Goal: Task Accomplishment & Management: Manage account settings

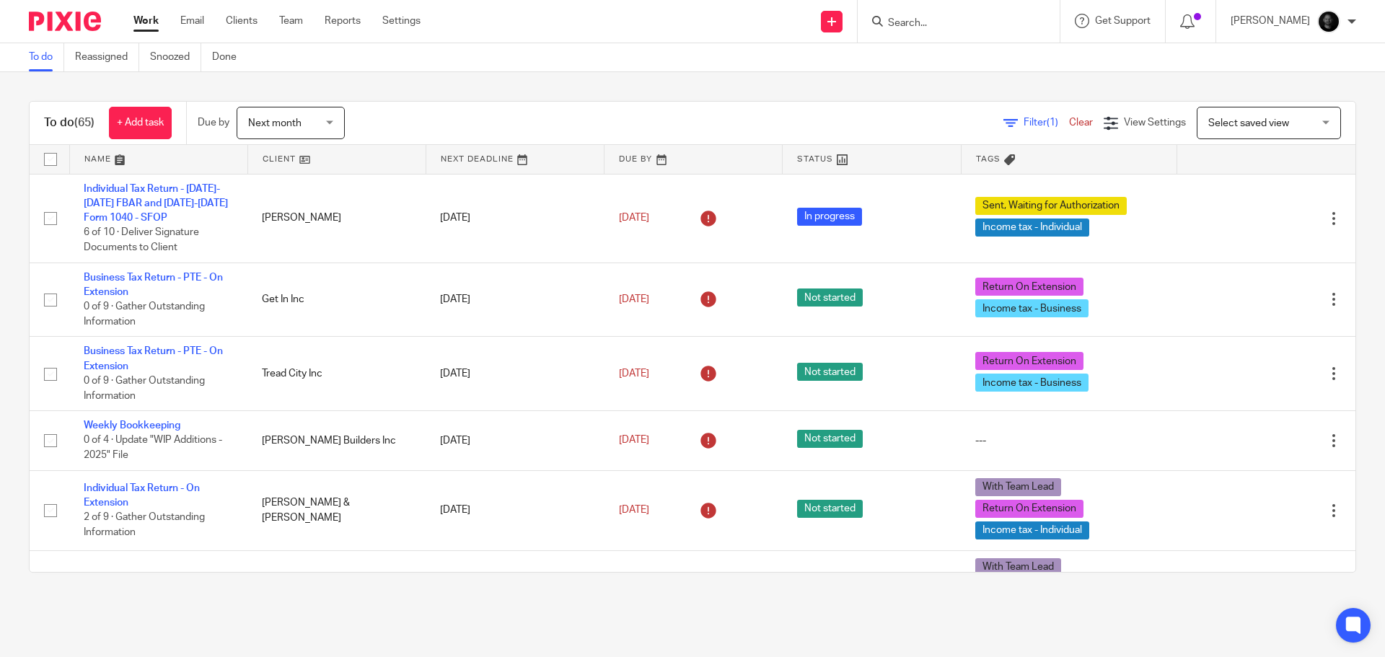
scroll to position [2236, 0]
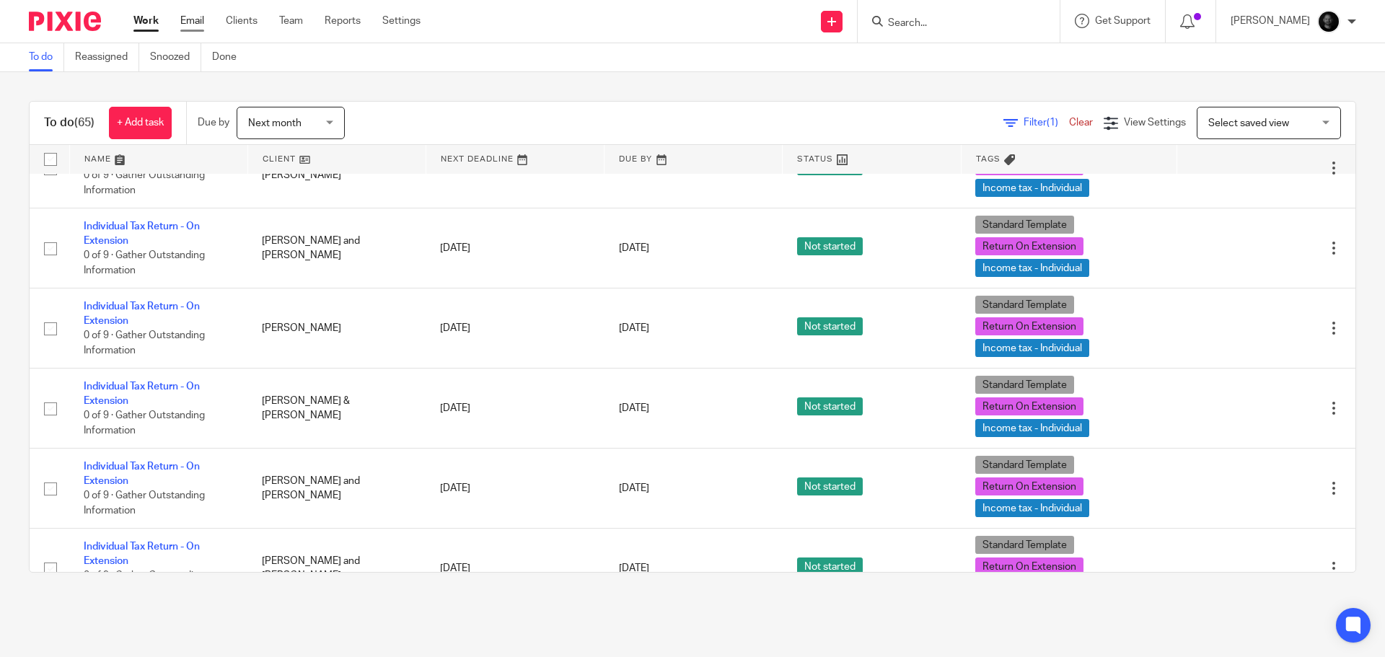
click at [190, 25] on link "Email" at bounding box center [192, 21] width 24 height 14
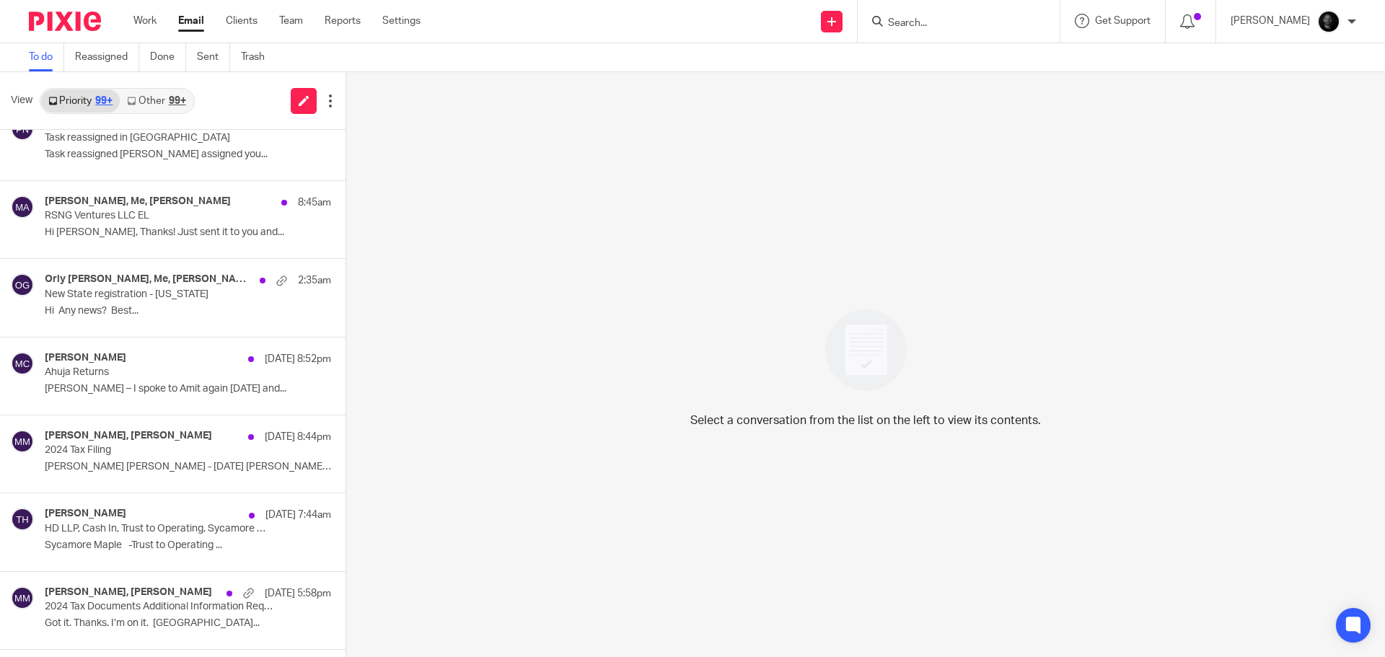
scroll to position [865, 0]
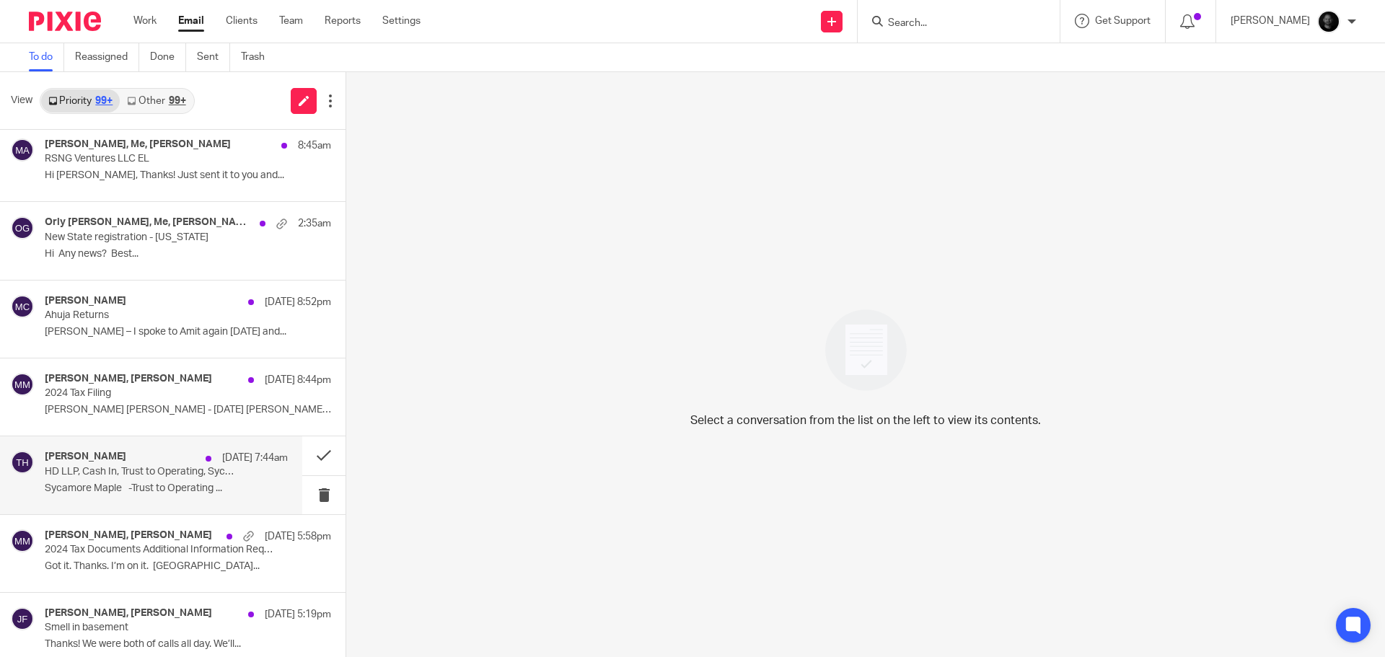
click at [105, 482] on p "Sycamore Maple -Trust to Operating ..." at bounding box center [166, 488] width 243 height 12
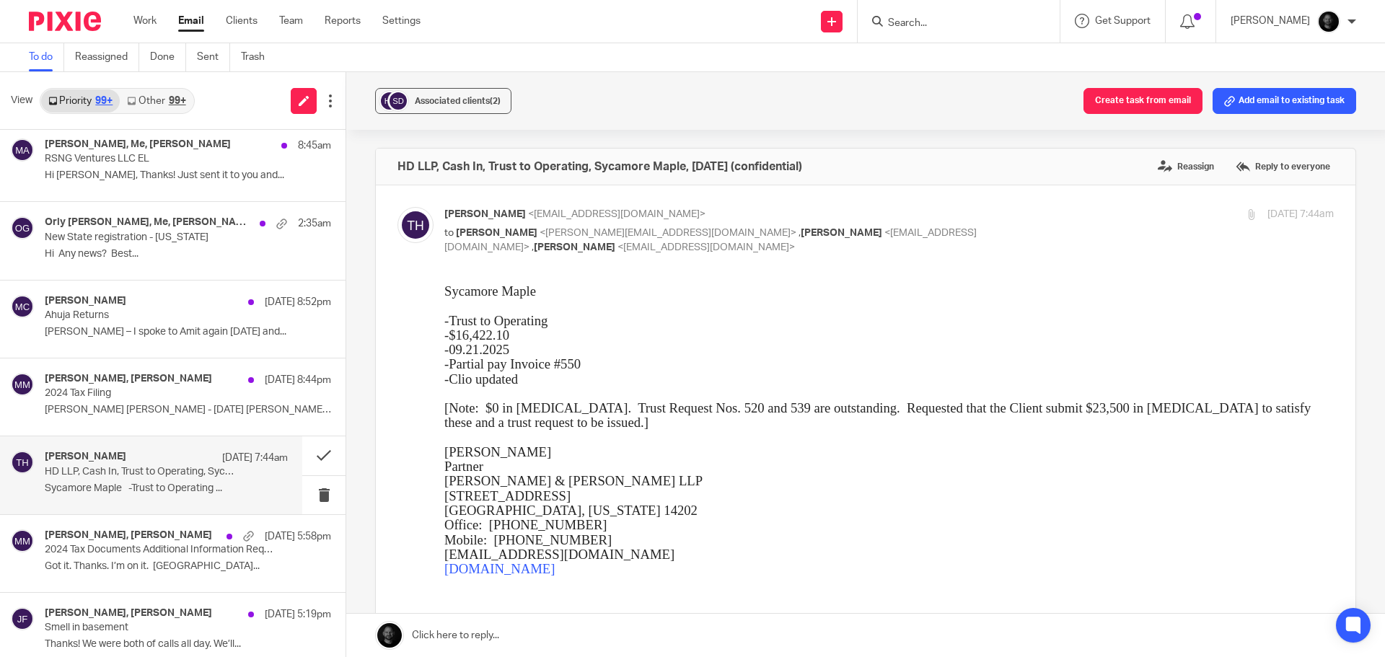
scroll to position [0, 0]
click at [1088, 113] on button "Create task from email" at bounding box center [1142, 101] width 119 height 26
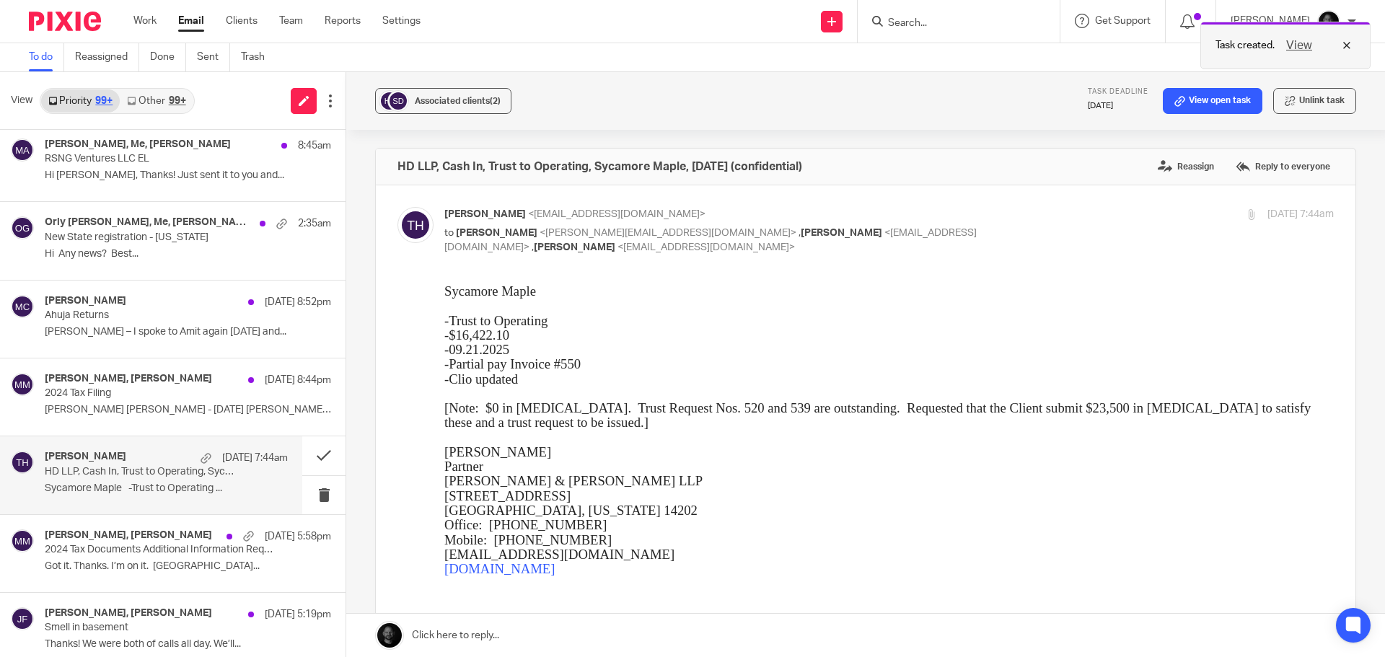
click at [1300, 44] on button "View" at bounding box center [1299, 45] width 35 height 17
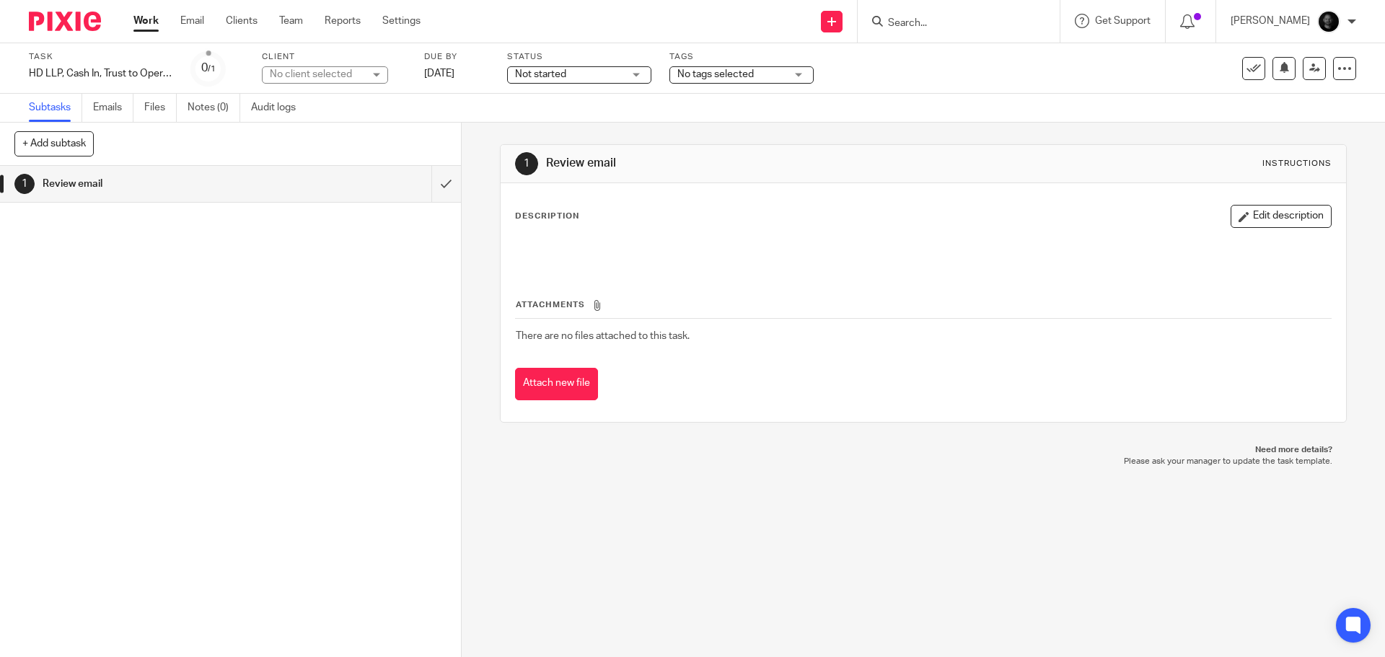
click at [299, 71] on div "No client selected" at bounding box center [317, 74] width 94 height 14
type input "hoo"
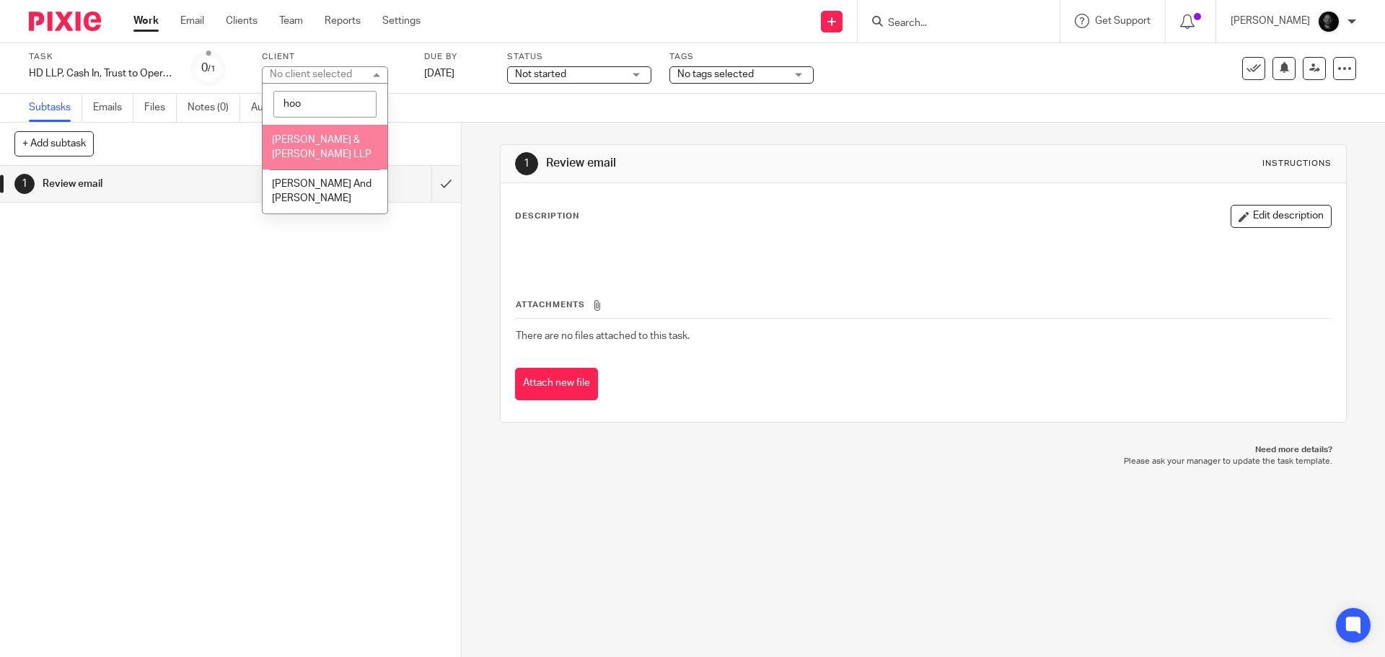
click at [325, 146] on li "[PERSON_NAME] & [PERSON_NAME] LLP" at bounding box center [325, 147] width 125 height 44
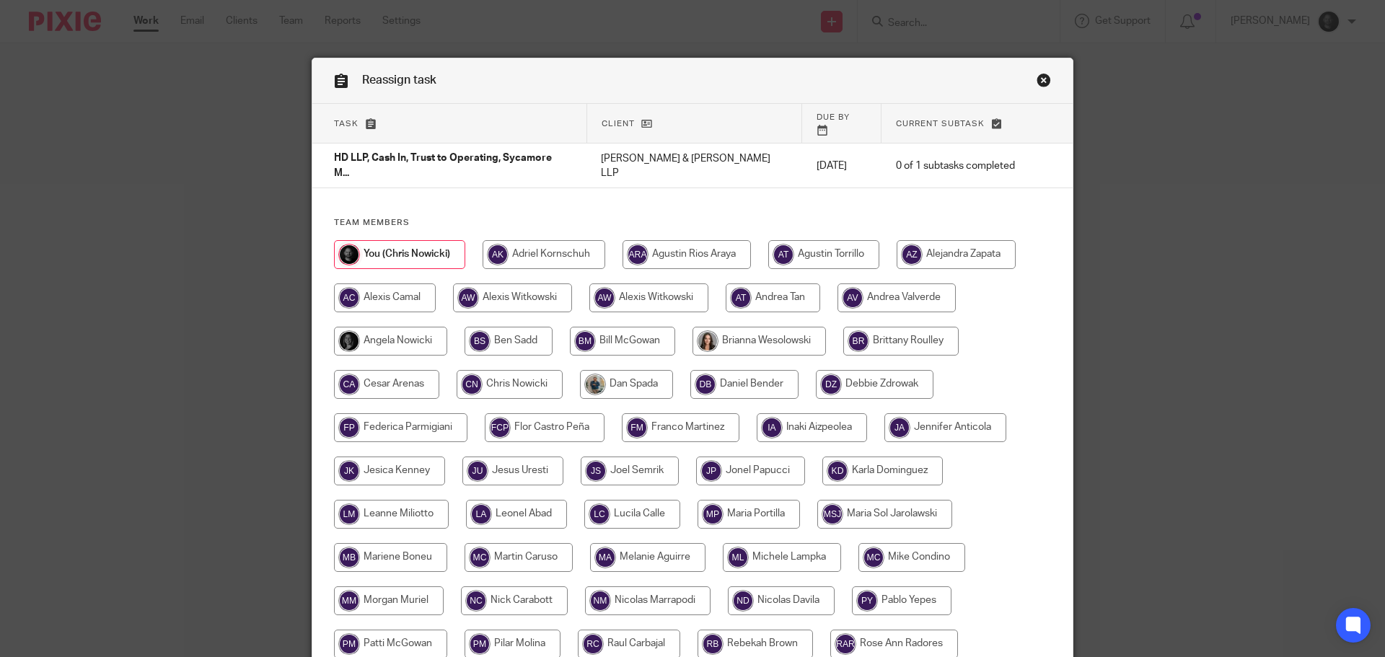
click at [518, 327] on input "radio" at bounding box center [508, 341] width 88 height 29
radio input "true"
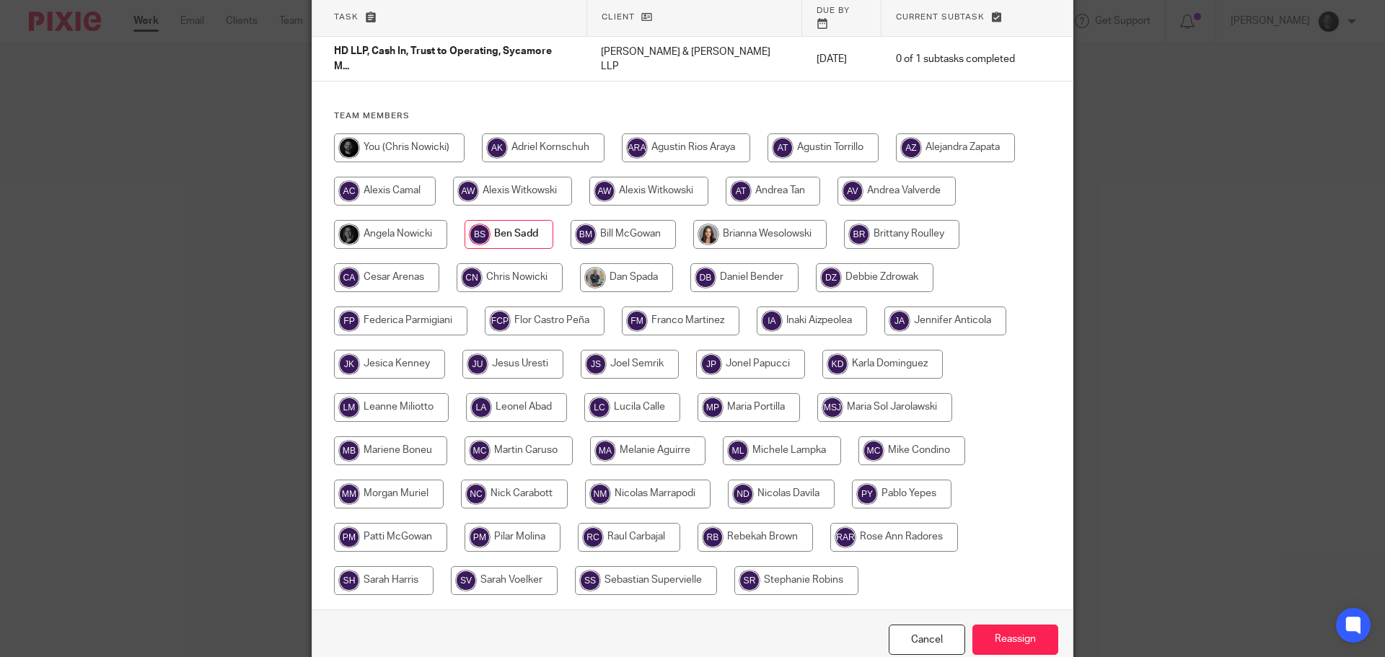
scroll to position [156, 0]
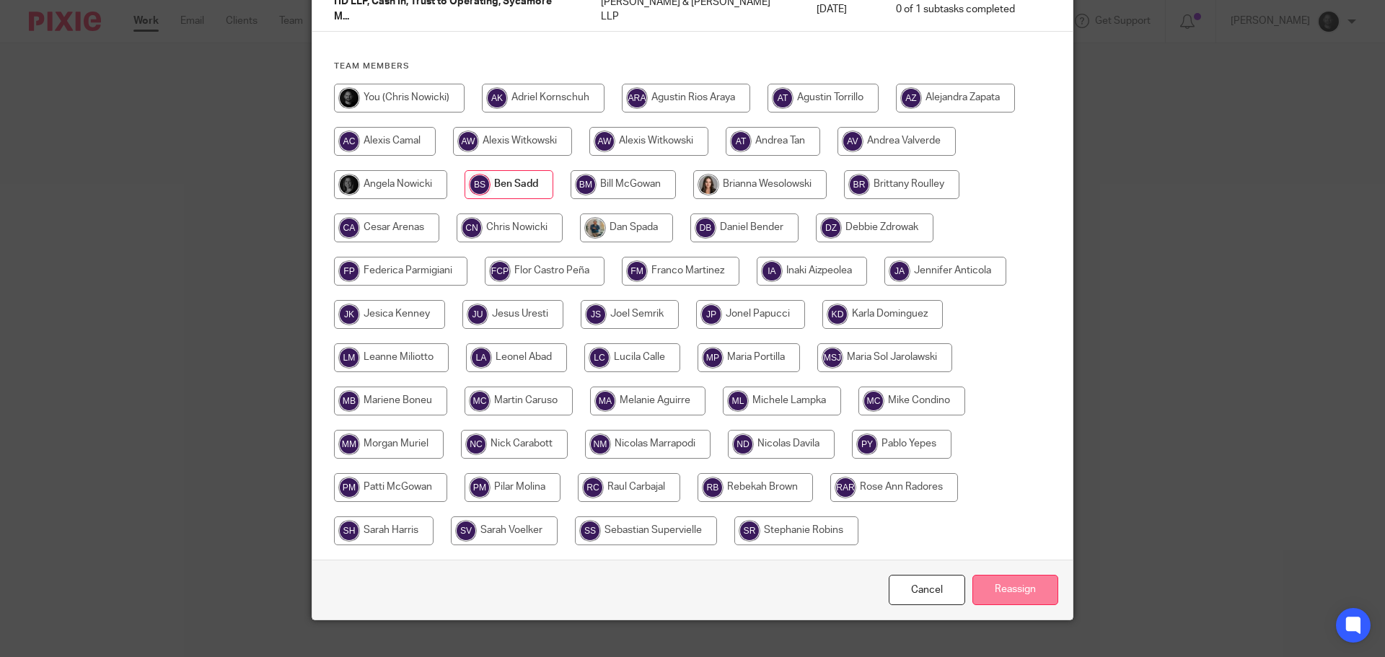
click at [995, 575] on input "Reassign" at bounding box center [1015, 590] width 86 height 31
